Goal: Transaction & Acquisition: Purchase product/service

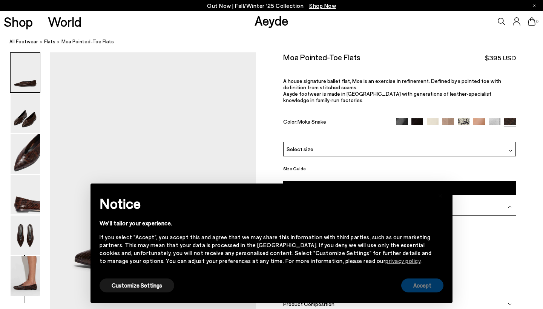
click at [431, 285] on button "Accept" at bounding box center [422, 285] width 42 height 14
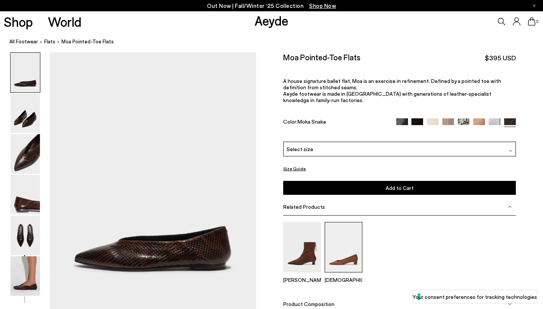
click at [353, 243] on img at bounding box center [343, 247] width 38 height 50
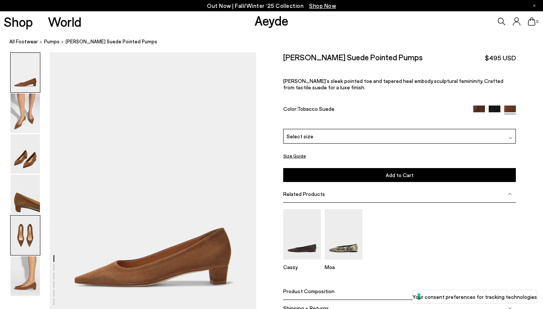
click at [32, 222] on img at bounding box center [25, 236] width 29 height 40
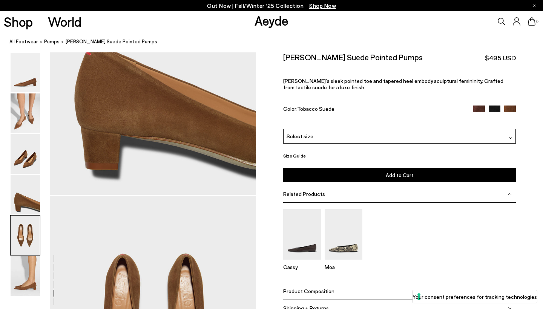
scroll to position [1104, 0]
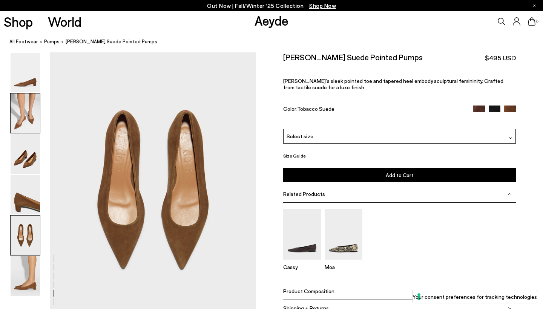
click at [25, 109] on img at bounding box center [25, 113] width 29 height 40
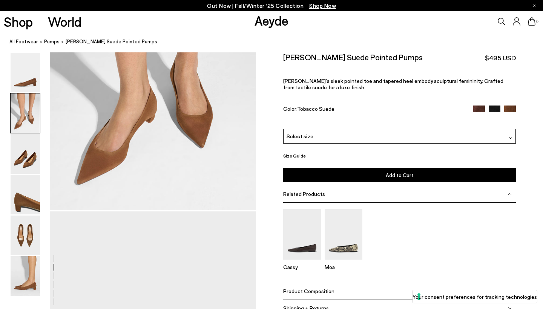
scroll to position [276, 0]
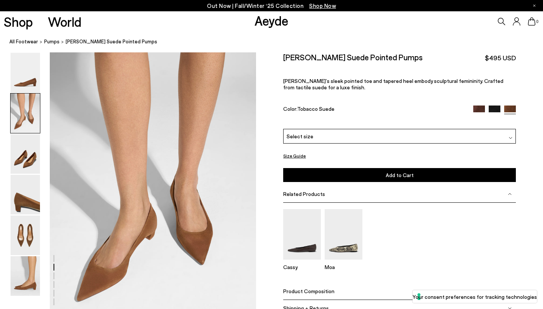
click at [493, 111] on img at bounding box center [494, 111] width 12 height 12
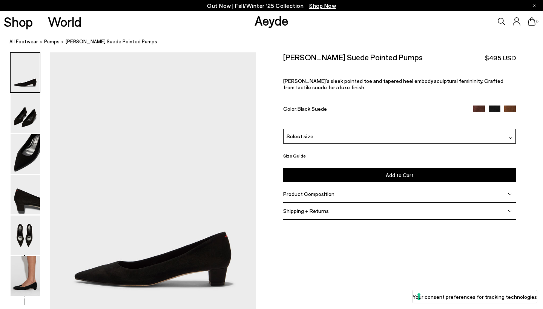
click at [477, 112] on img at bounding box center [479, 111] width 12 height 12
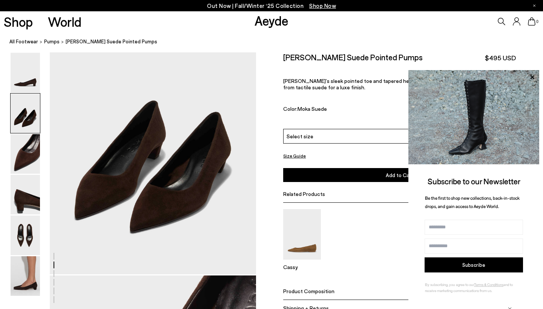
scroll to position [314, 0]
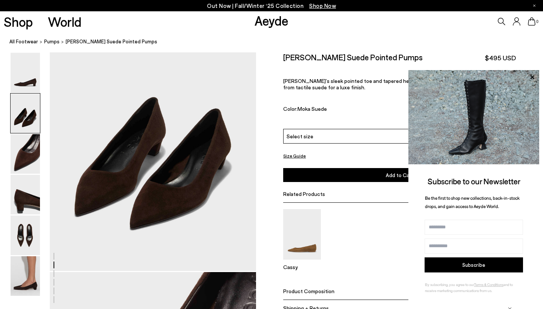
click at [357, 231] on div "Cassy" at bounding box center [399, 242] width 232 height 67
click at [440, 49] on nav "All Footwear pumps Judi Suede Pointed Pumps" at bounding box center [275, 42] width 533 height 21
click at [530, 77] on icon at bounding box center [532, 77] width 10 height 10
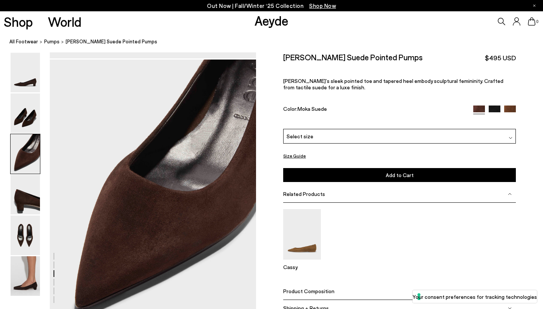
scroll to position [528, 0]
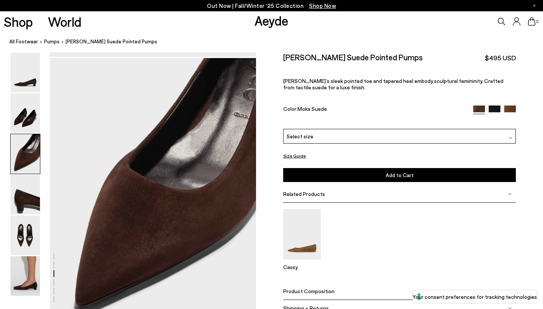
click at [509, 110] on img at bounding box center [510, 111] width 12 height 12
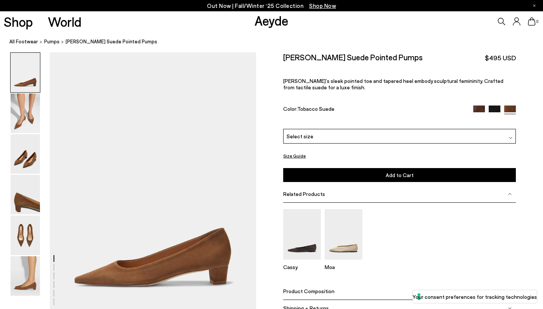
click at [480, 107] on img at bounding box center [479, 111] width 12 height 12
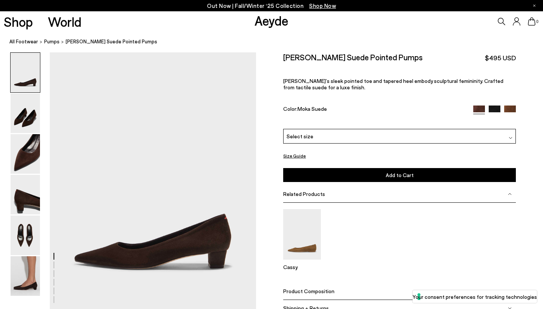
click at [359, 143] on div "Select size" at bounding box center [399, 136] width 232 height 15
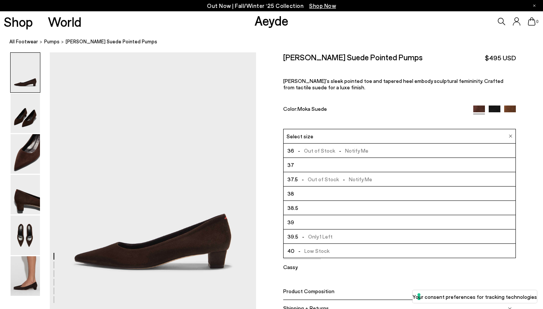
click at [344, 168] on li "37" at bounding box center [399, 165] width 232 height 14
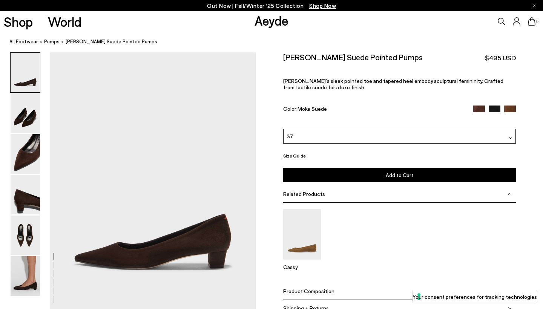
click at [344, 171] on button "Add to Cart Select a Size First" at bounding box center [399, 175] width 232 height 14
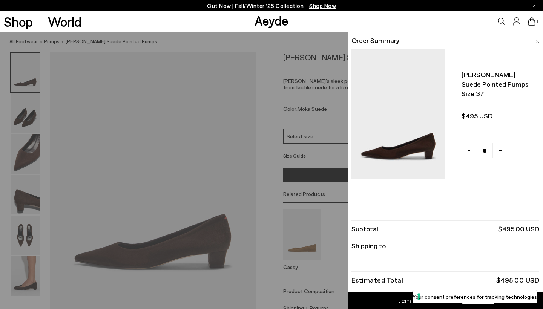
click at [308, 217] on div "Quick Add Color Size View Details Order Summary Judi suede pointed pumps Size 3…" at bounding box center [271, 170] width 543 height 277
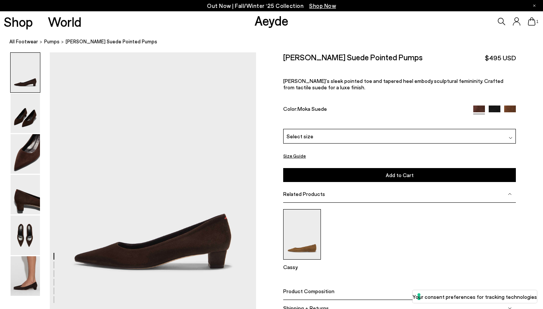
click at [300, 235] on img at bounding box center [302, 234] width 38 height 50
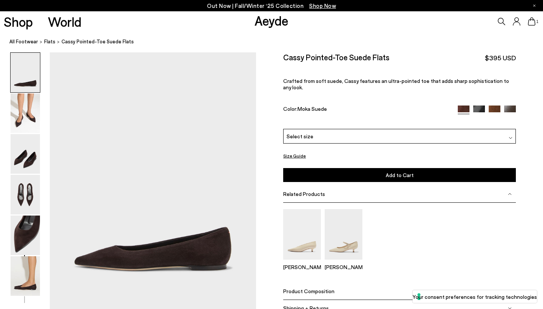
click at [494, 105] on img at bounding box center [494, 111] width 12 height 12
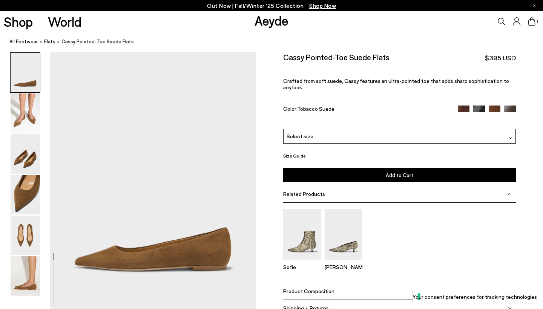
click at [516, 100] on div "Size Guide Shoes Belt Our shoes come in European sizing. The easiest way to mea…" at bounding box center [399, 189] width 287 height 274
click at [513, 105] on img at bounding box center [510, 111] width 12 height 12
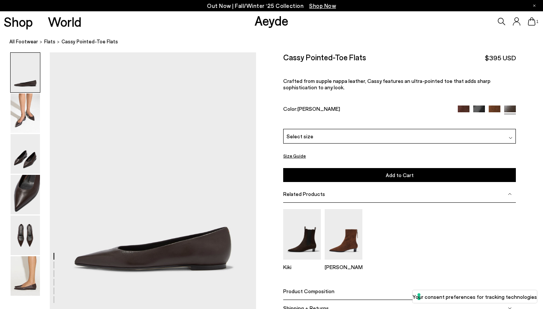
click at [27, 79] on img at bounding box center [25, 73] width 29 height 40
click at [334, 139] on div "Select size" at bounding box center [399, 136] width 232 height 15
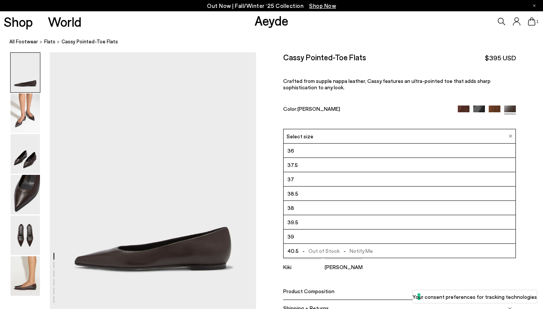
click at [332, 180] on li "37" at bounding box center [399, 179] width 232 height 14
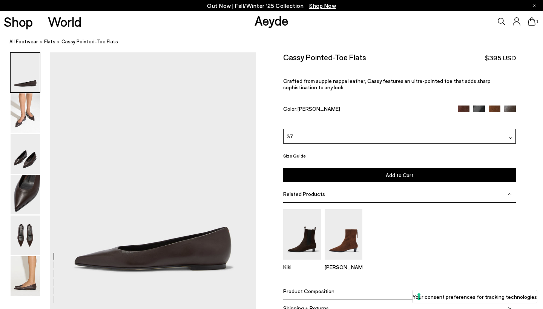
click at [332, 180] on button "Add to Cart Select a Size First" at bounding box center [399, 175] width 232 height 14
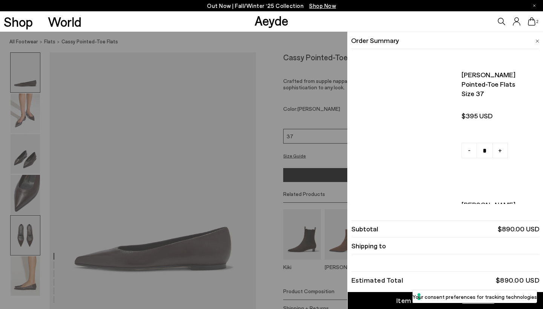
click at [17, 237] on img at bounding box center [25, 236] width 29 height 40
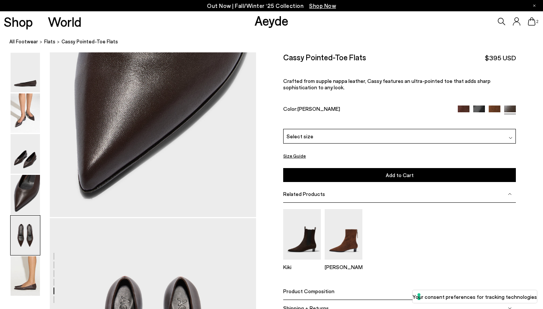
scroll to position [1086, 0]
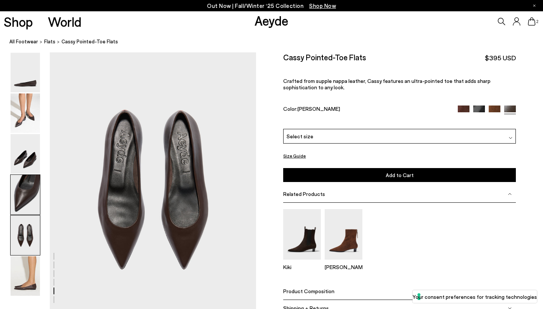
click at [25, 187] on img at bounding box center [25, 195] width 29 height 40
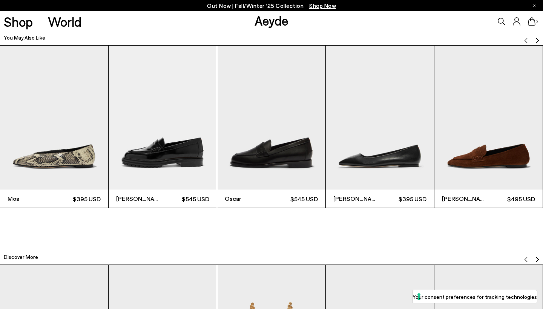
scroll to position [1701, 0]
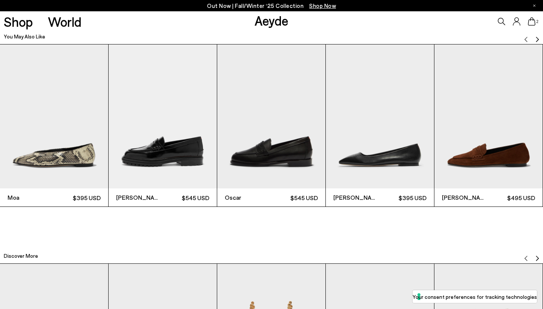
click at [479, 158] on img "5 / 12" at bounding box center [488, 116] width 108 height 144
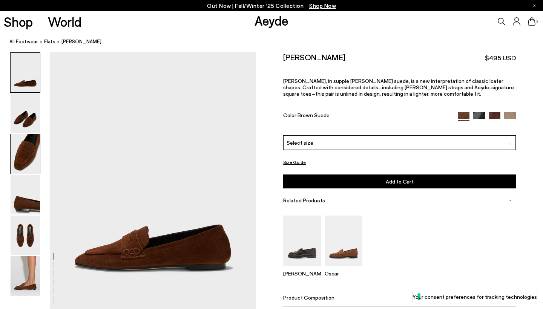
click at [28, 167] on img at bounding box center [25, 154] width 29 height 40
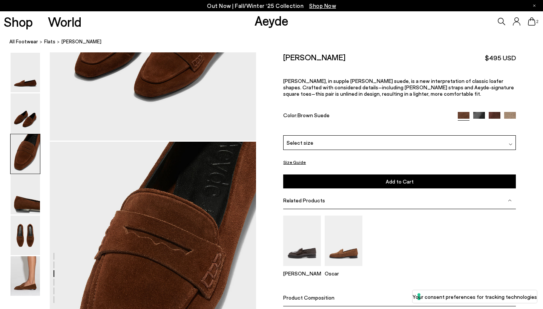
scroll to position [534, 0]
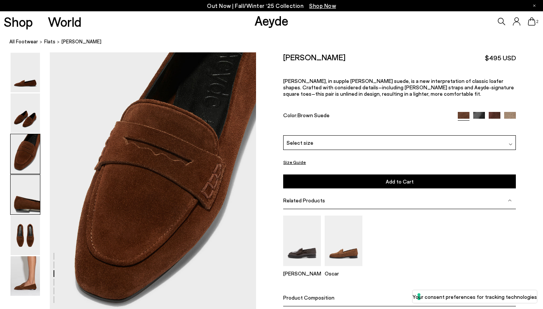
click at [27, 197] on img at bounding box center [25, 195] width 29 height 40
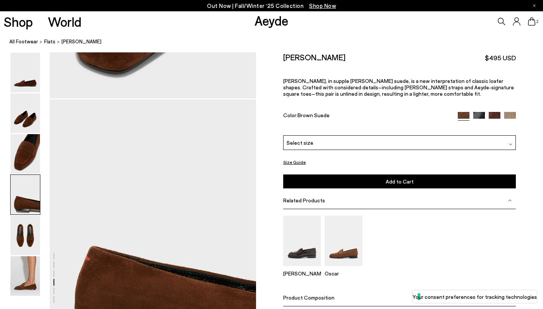
scroll to position [810, 0]
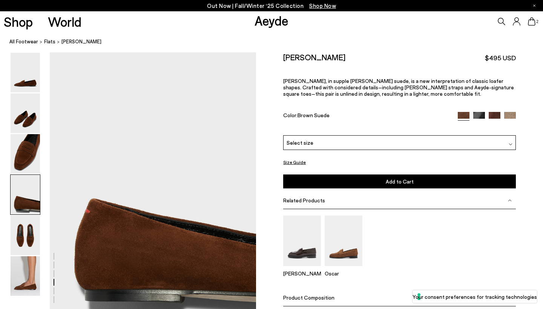
click at [477, 114] on img at bounding box center [479, 118] width 12 height 12
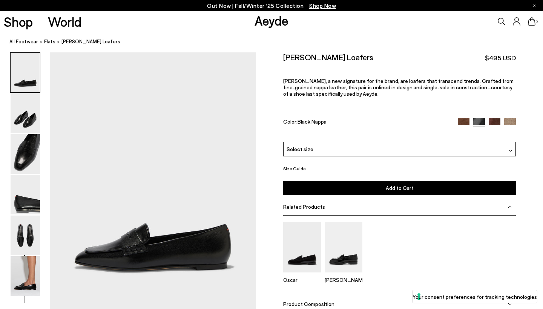
click at [495, 121] on img at bounding box center [494, 124] width 12 height 12
